Goal: Contribute content: Add original content to the website for others to see

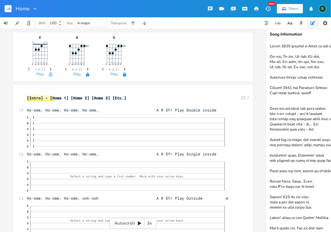
scroll to position [0, 1]
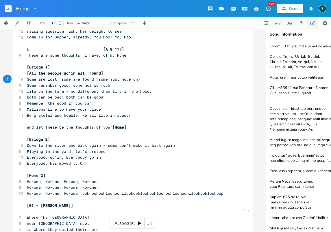
click at [8, 8] on rect "button" at bounding box center [8, 8] width 7 height 7
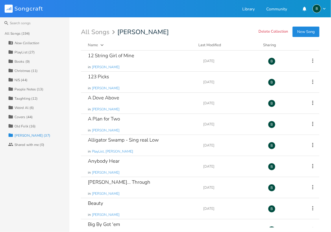
click at [19, 118] on div "Covers (44)" at bounding box center [23, 116] width 18 height 3
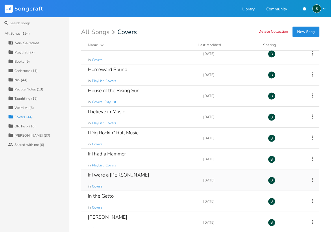
scroll to position [347, 0]
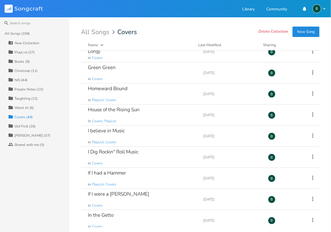
click at [306, 30] on button "New Song" at bounding box center [306, 32] width 27 height 10
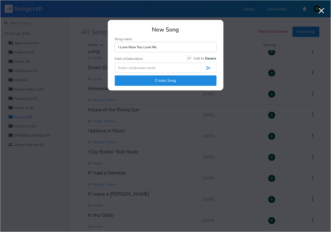
type input "I Love How You Love Me"
click at [170, 80] on button "Create Song" at bounding box center [166, 81] width 102 height 10
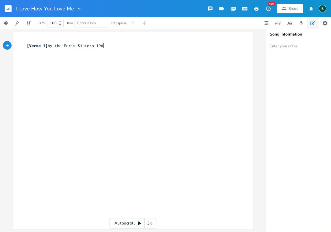
scroll to position [0, 44]
type textarea "by the Paris Sisters 1961"
